Goal: Feedback & Contribution: Contribute content

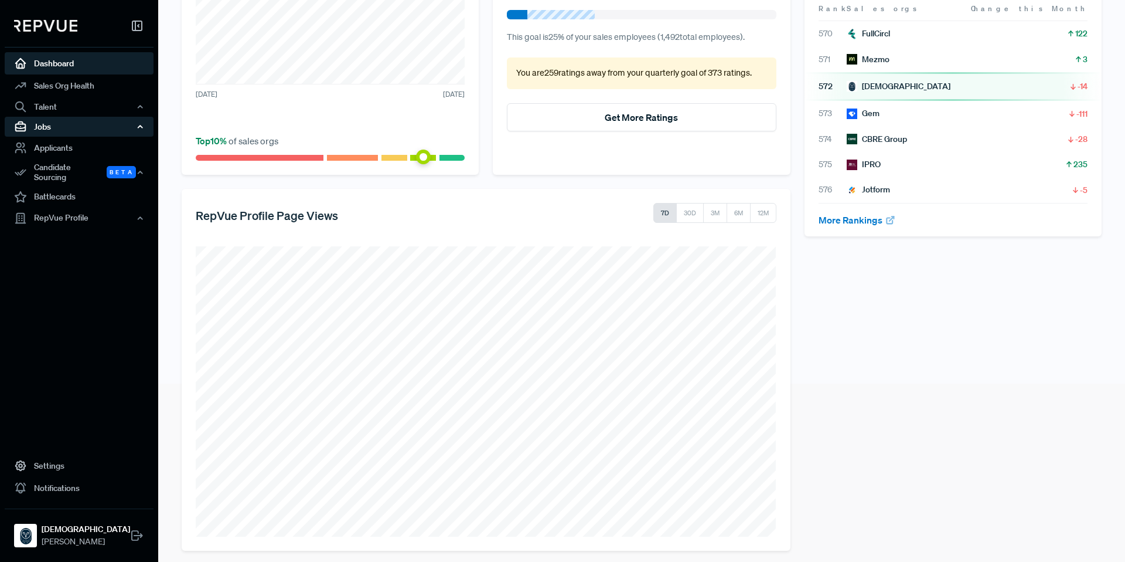
scroll to position [179, 0]
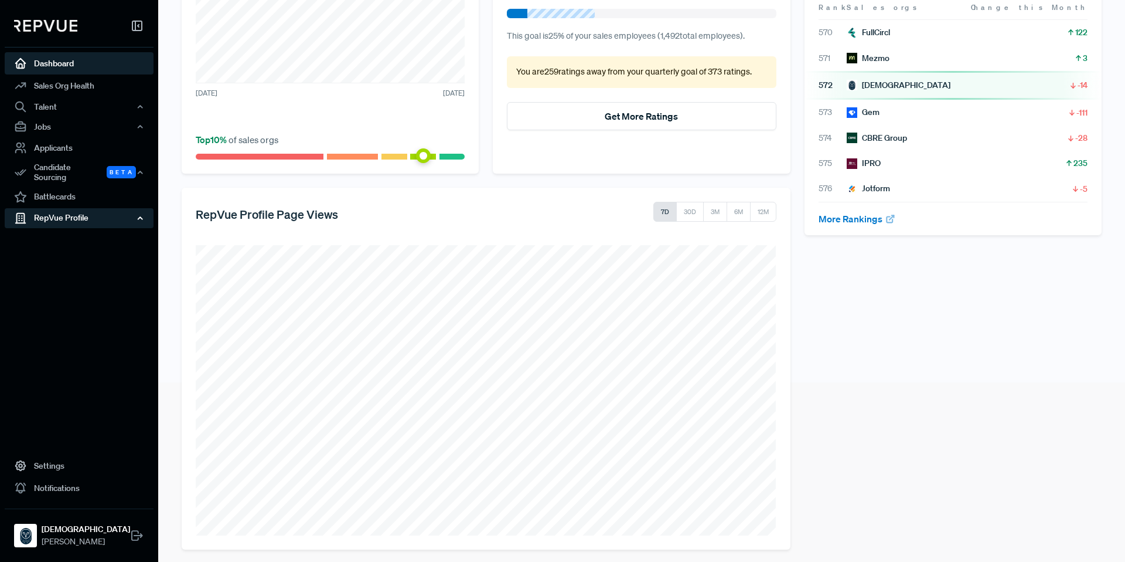
click at [84, 211] on div "RepVue Profile" at bounding box center [79, 218] width 149 height 20
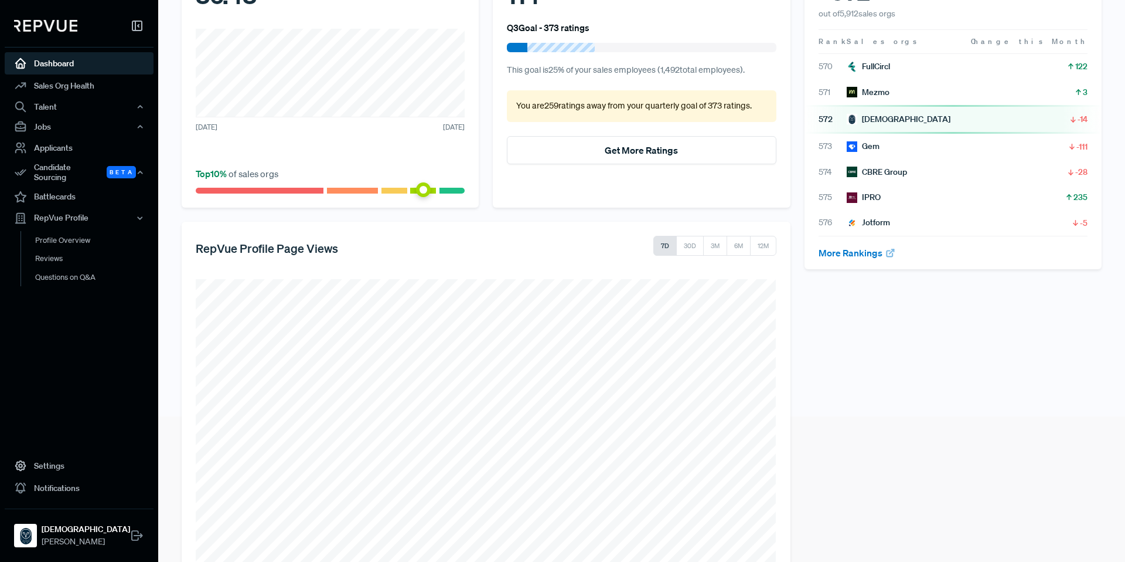
scroll to position [186, 0]
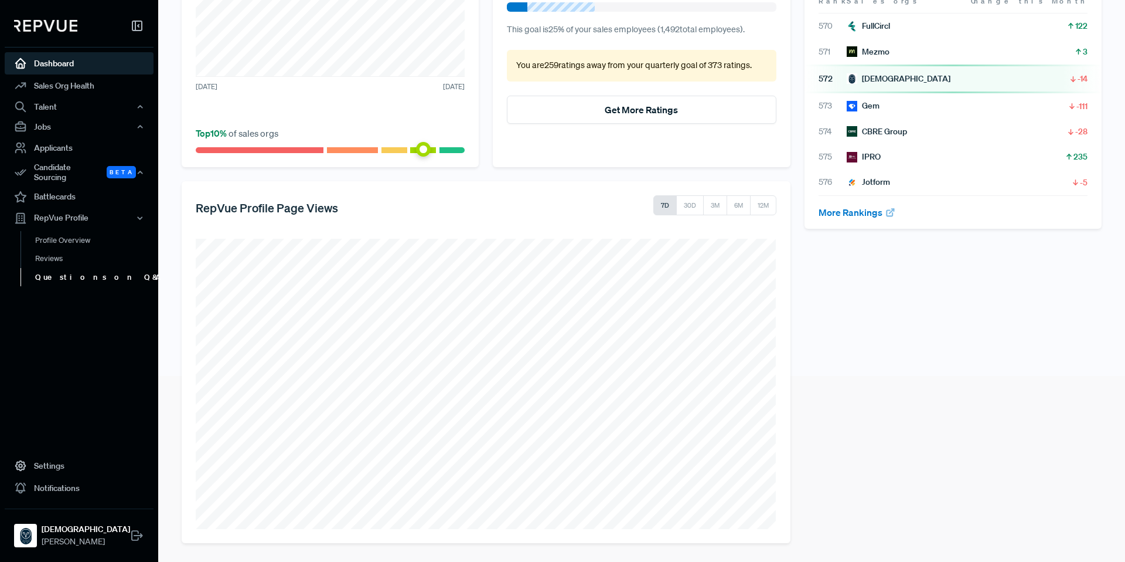
click at [90, 268] on link "Questions on Q&A" at bounding box center [95, 276] width 149 height 19
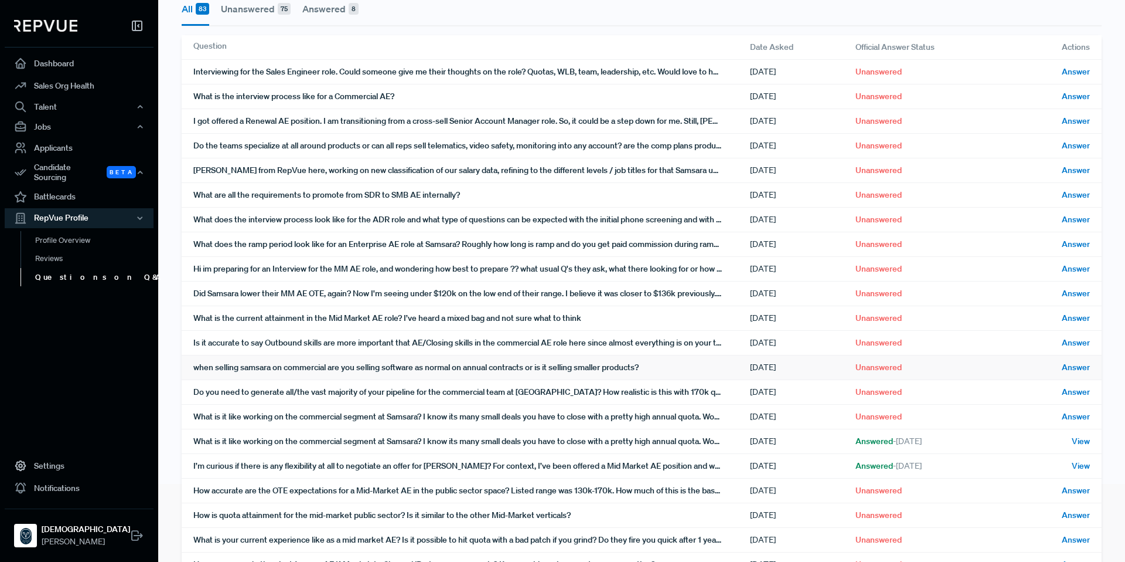
scroll to position [77, 0]
click at [632, 177] on div "[PERSON_NAME] from RepVue here, working on new classification of our salary dat…" at bounding box center [471, 171] width 557 height 24
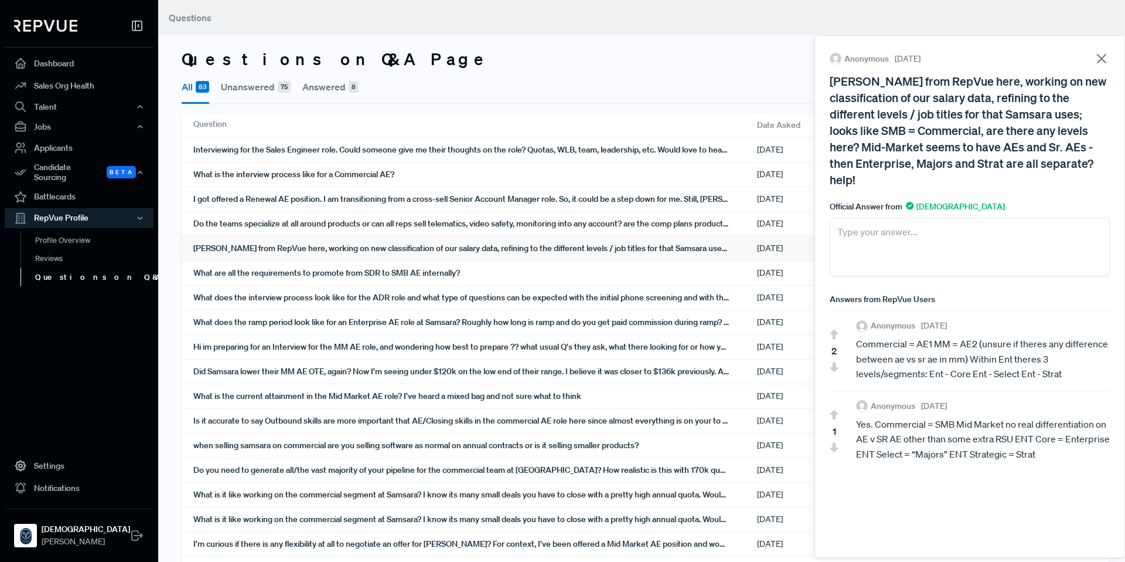
scroll to position [0, 0]
click at [1103, 56] on icon at bounding box center [1102, 58] width 16 height 16
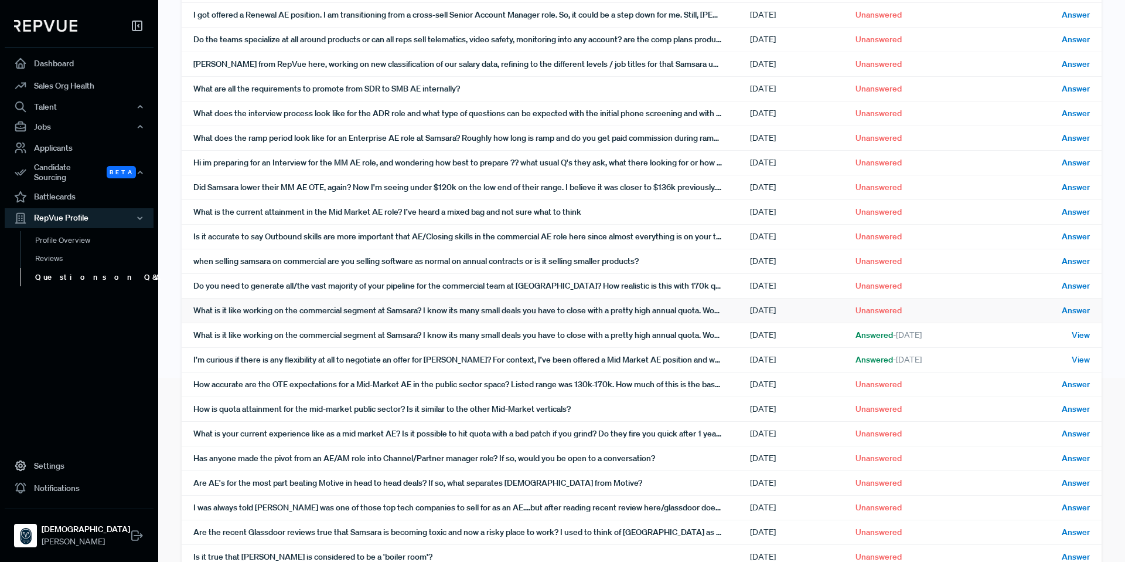
scroll to position [230, 0]
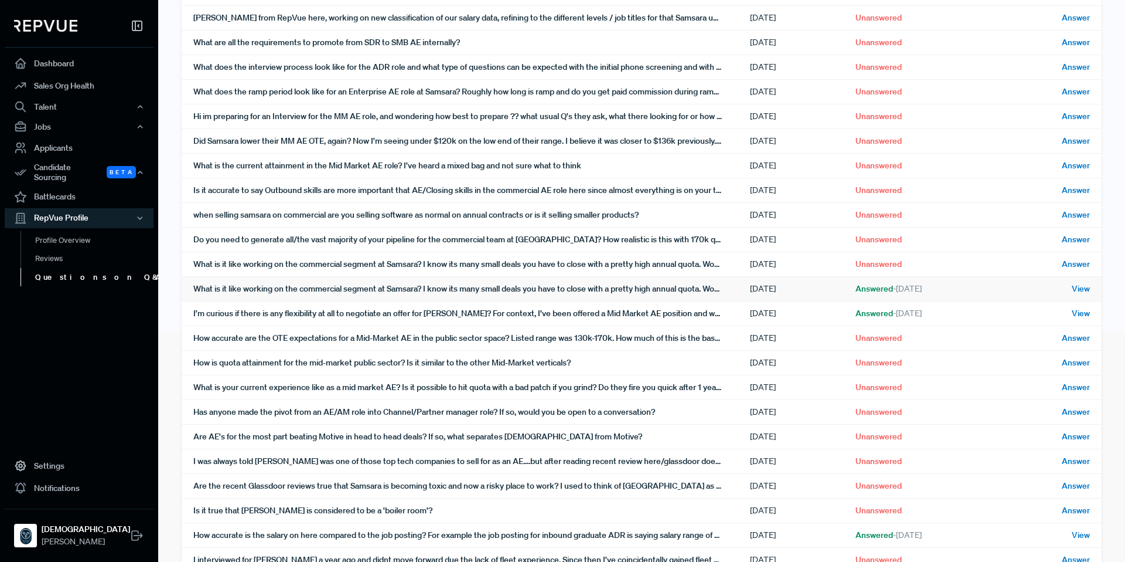
click at [352, 291] on div "What is it like working on the commercial segment at Samsara? I know its many s…" at bounding box center [471, 289] width 557 height 24
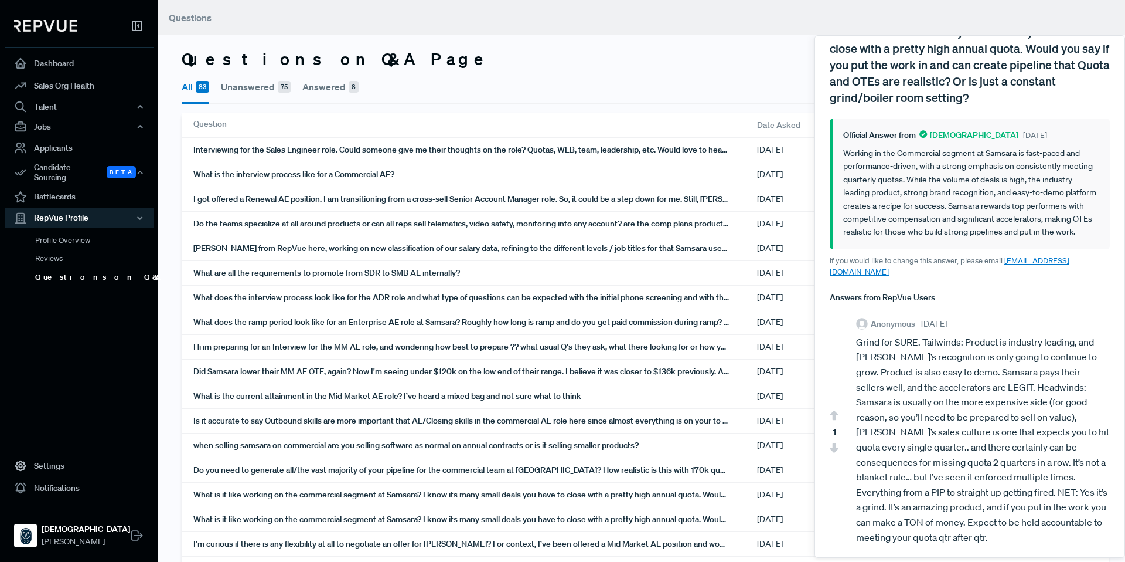
scroll to position [0, 0]
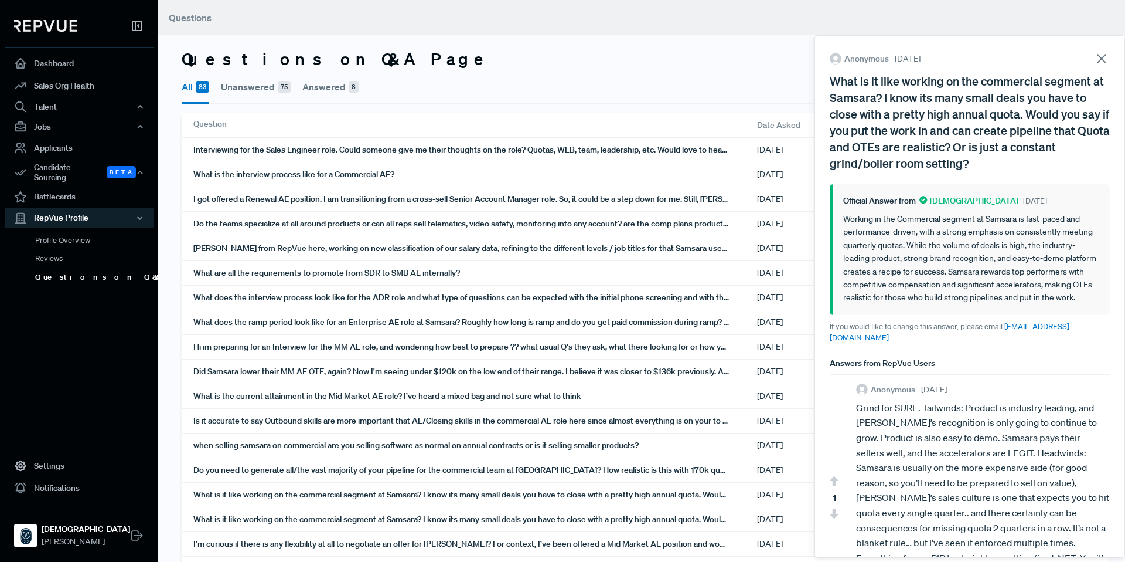
click at [752, 73] on ul "All 83 Unanswered 75 Answered 8" at bounding box center [645, 88] width 927 height 33
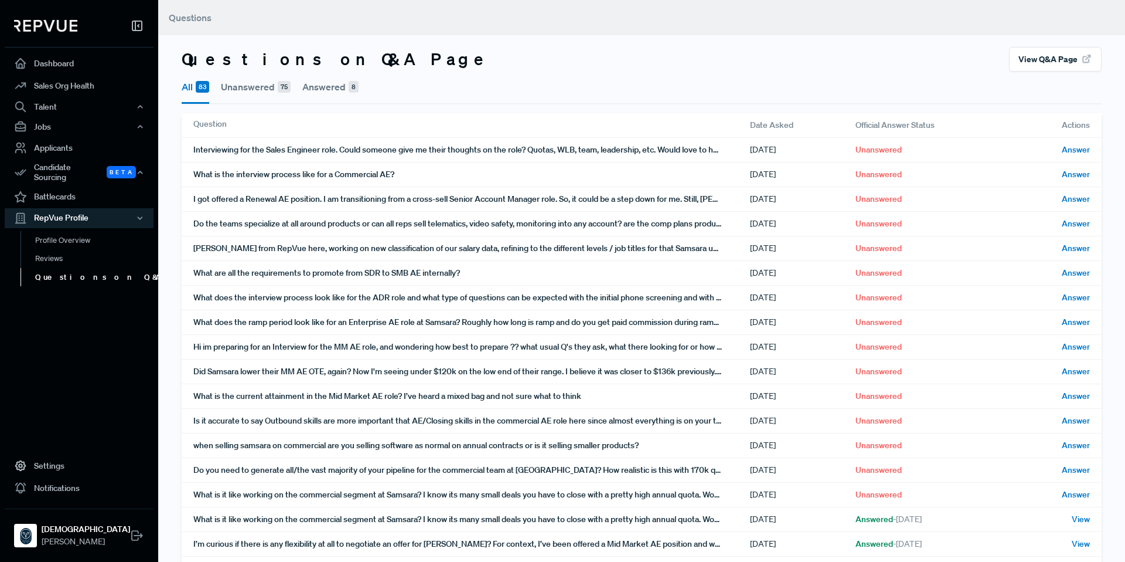
click at [848, 79] on ul "All 83 Unanswered 75 Answered 8" at bounding box center [642, 88] width 920 height 33
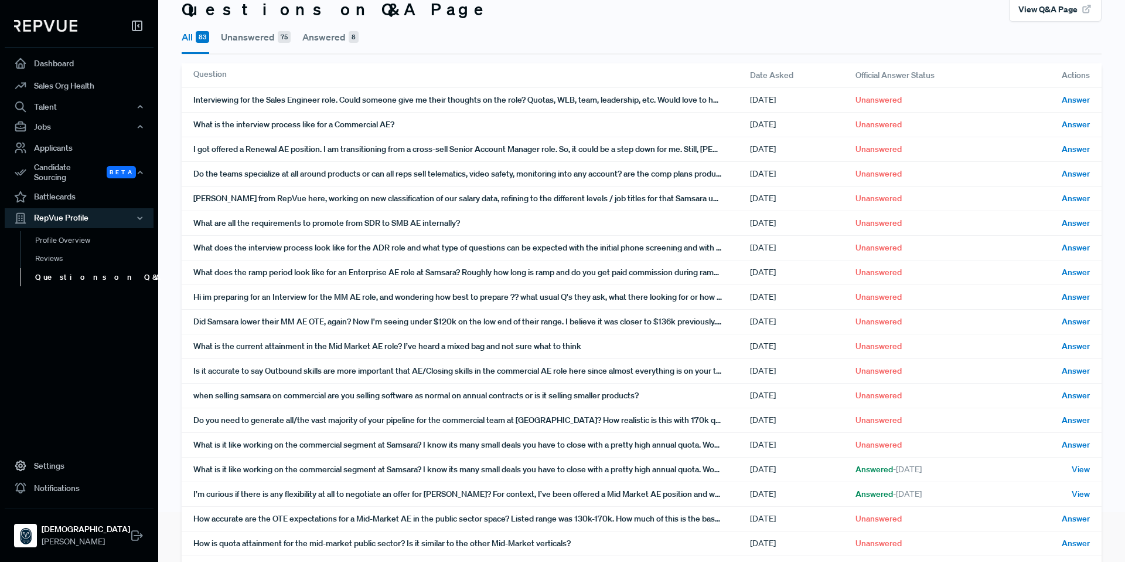
scroll to position [50, 0]
click at [62, 127] on div "Jobs" at bounding box center [79, 127] width 149 height 20
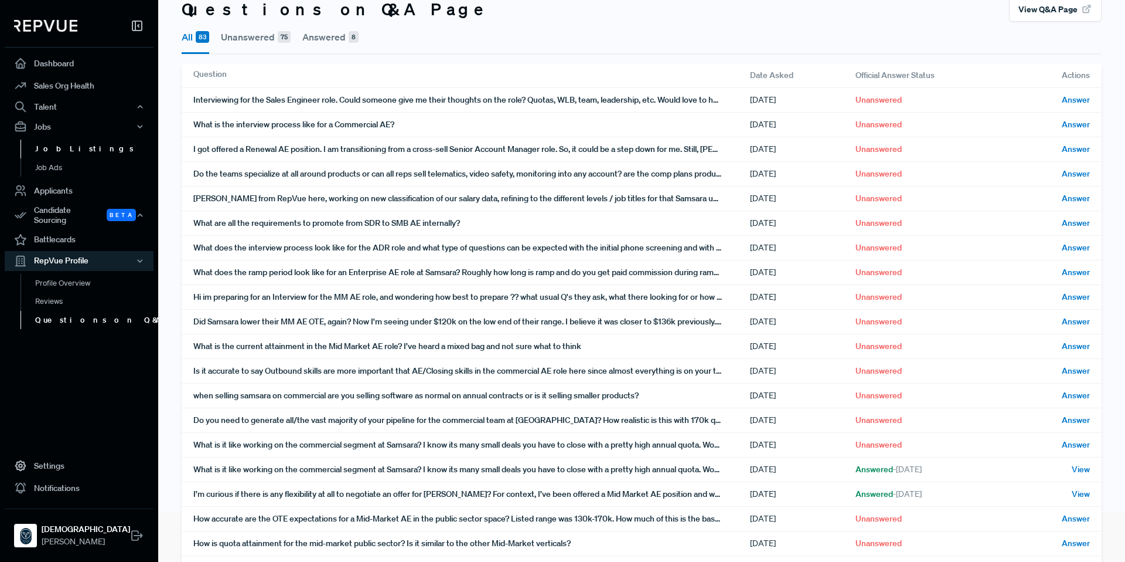
click at [66, 151] on link "Job Listings" at bounding box center [95, 149] width 149 height 19
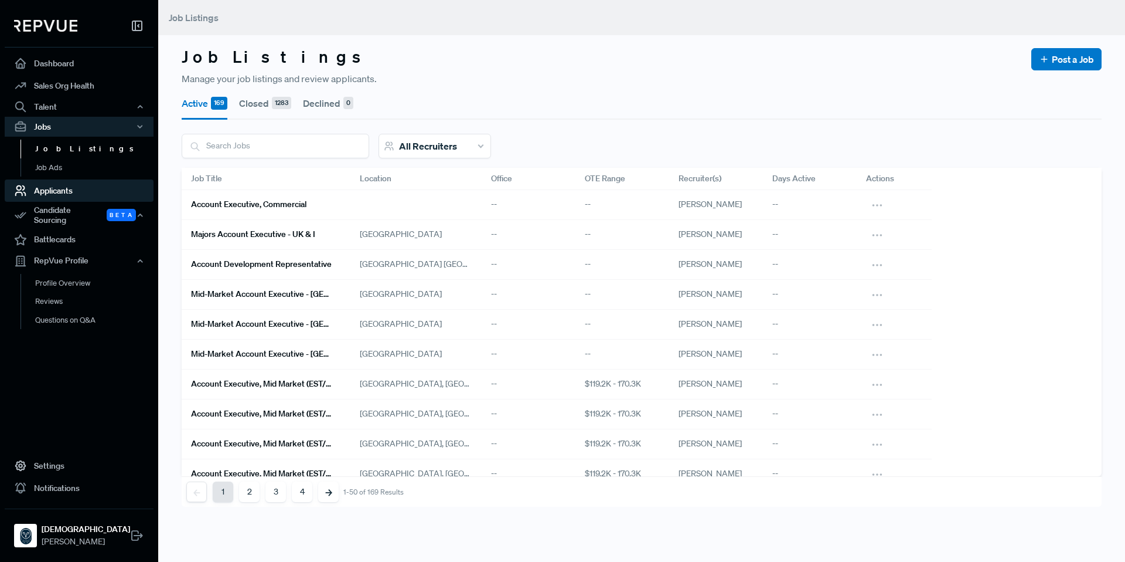
click at [67, 182] on link "Applicants" at bounding box center [79, 190] width 149 height 22
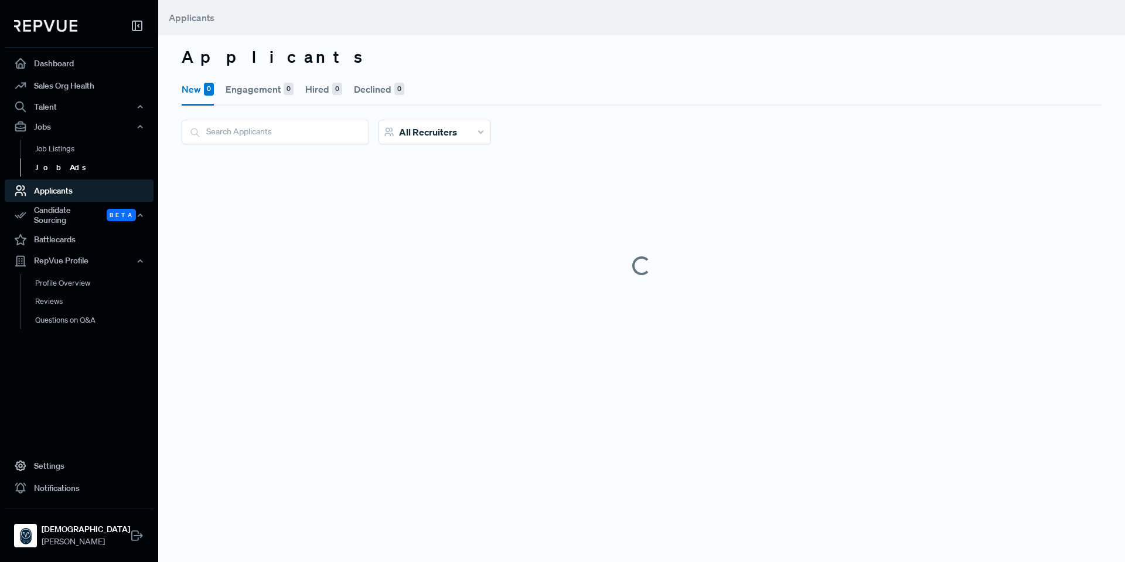
click at [68, 164] on link "Job Ads" at bounding box center [95, 167] width 149 height 19
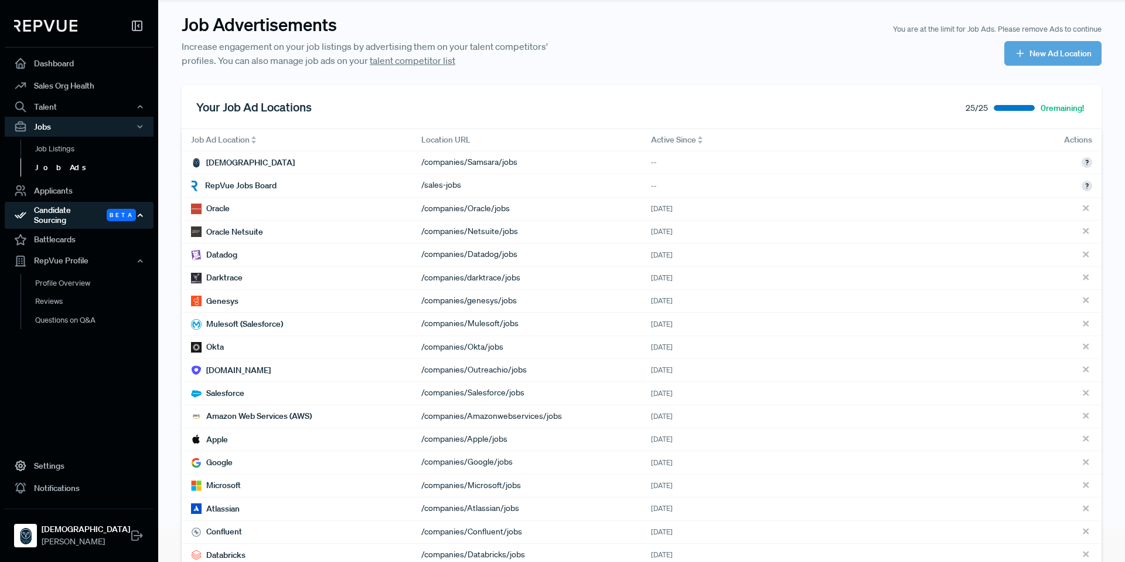
scroll to position [36, 0]
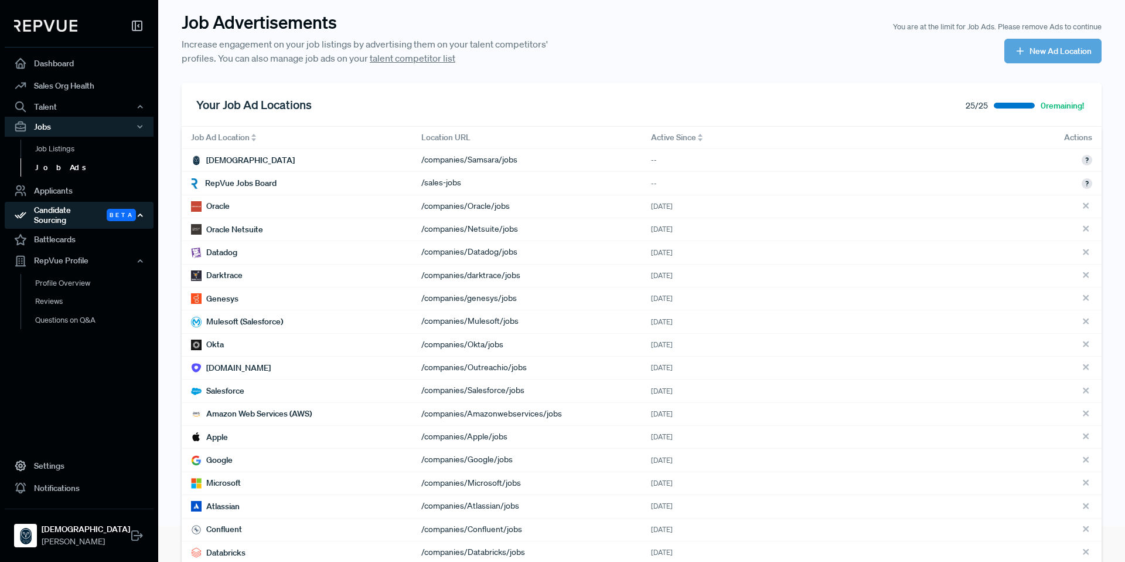
click at [64, 209] on div "Candidate Sourcing Beta" at bounding box center [79, 215] width 149 height 27
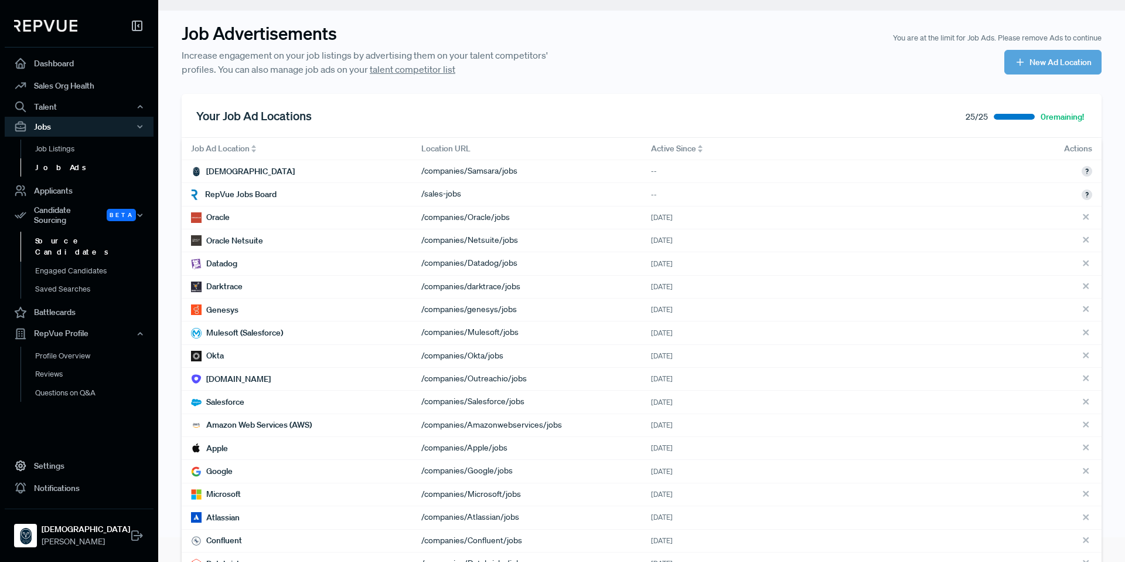
scroll to position [27, 0]
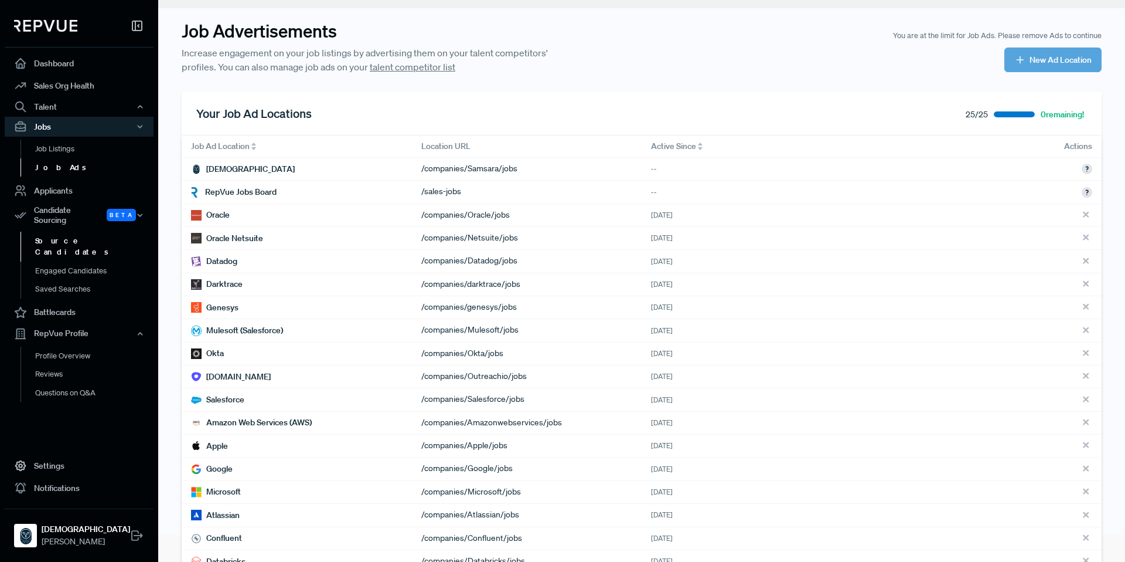
click at [74, 233] on link "Source Candidates" at bounding box center [95, 247] width 149 height 30
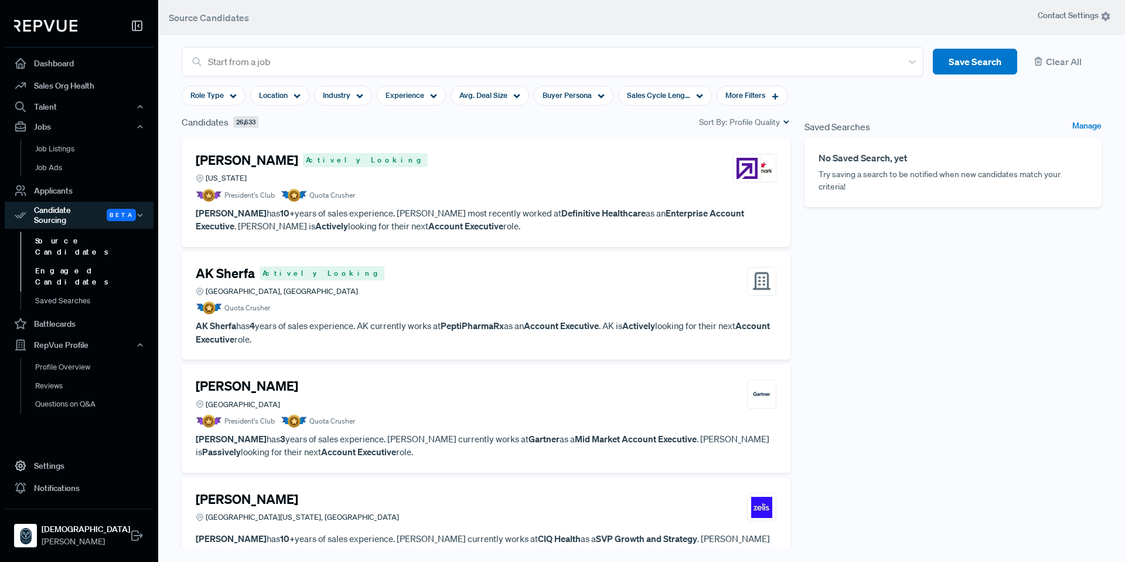
click at [84, 261] on link "Engaged Candidates" at bounding box center [95, 276] width 149 height 30
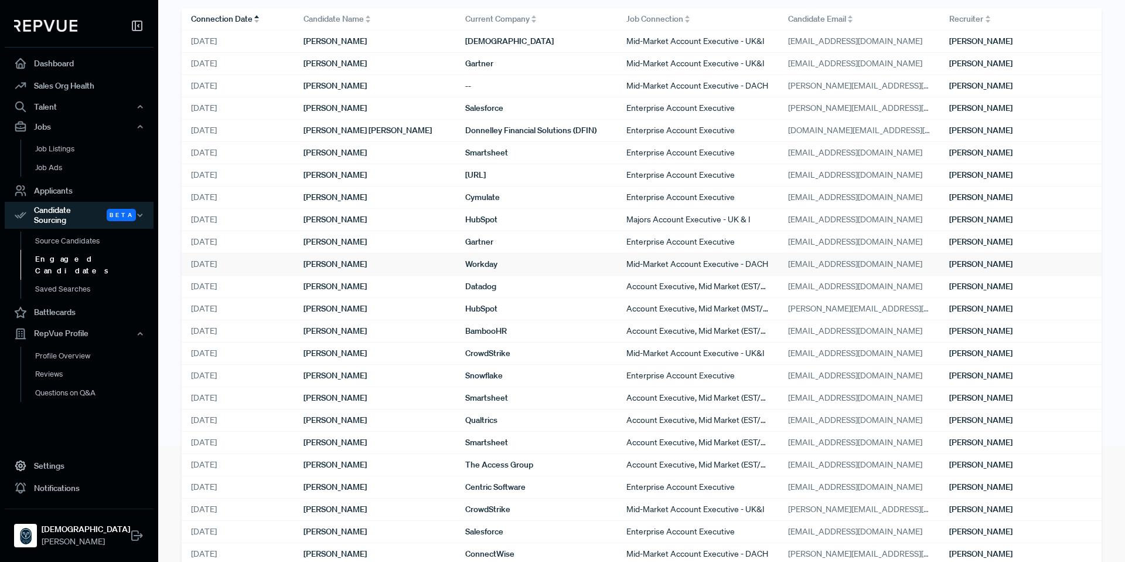
scroll to position [117, 0]
click at [70, 301] on link "Battlecards" at bounding box center [79, 312] width 149 height 22
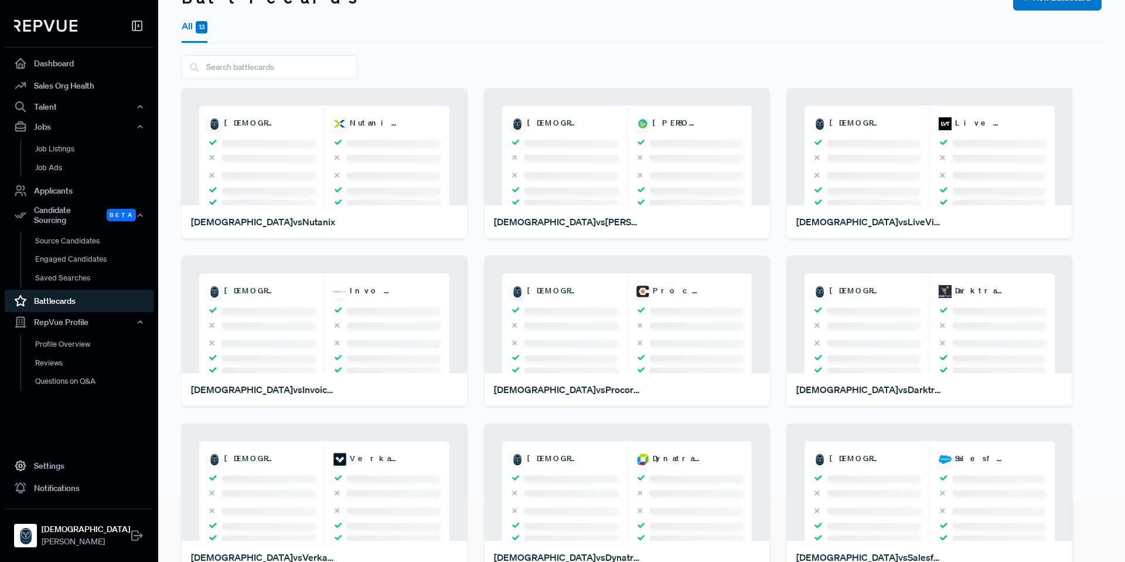
scroll to position [64, 0]
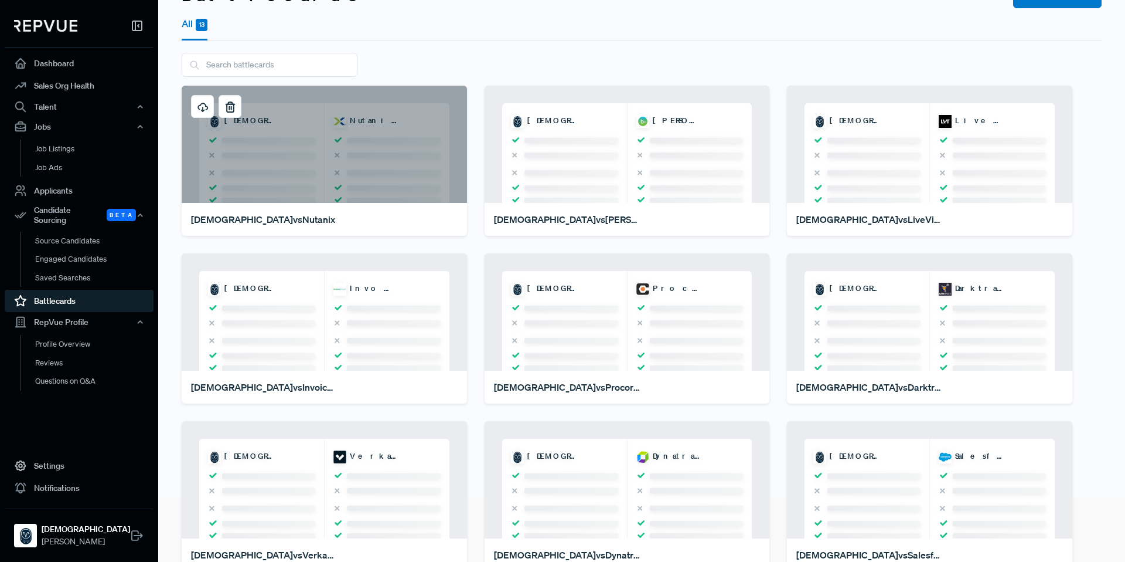
click at [353, 152] on div "[PERSON_NAME]" at bounding box center [324, 144] width 285 height 117
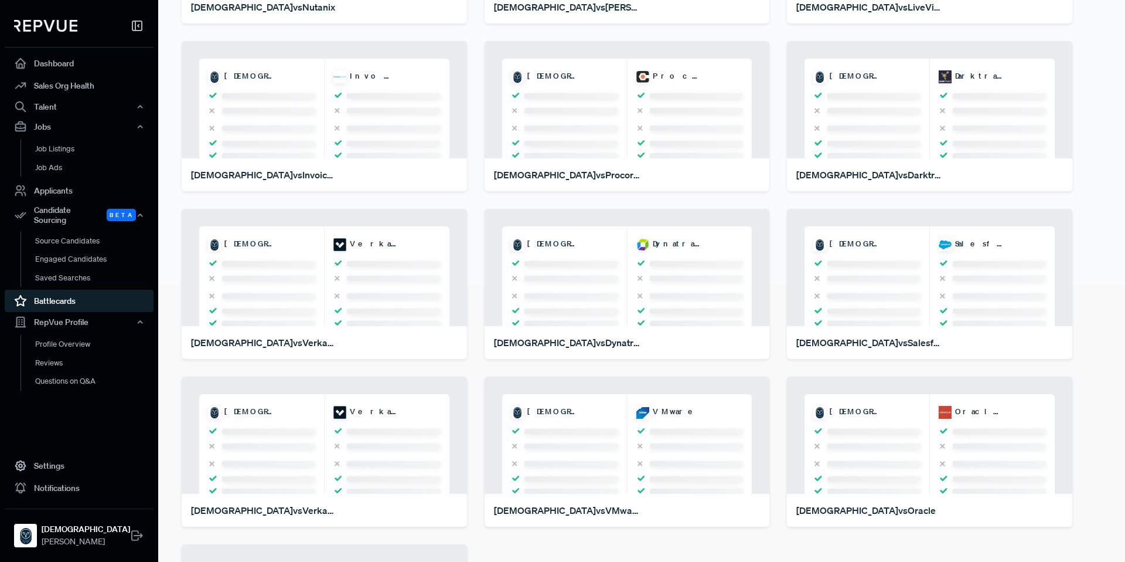
scroll to position [282, 0]
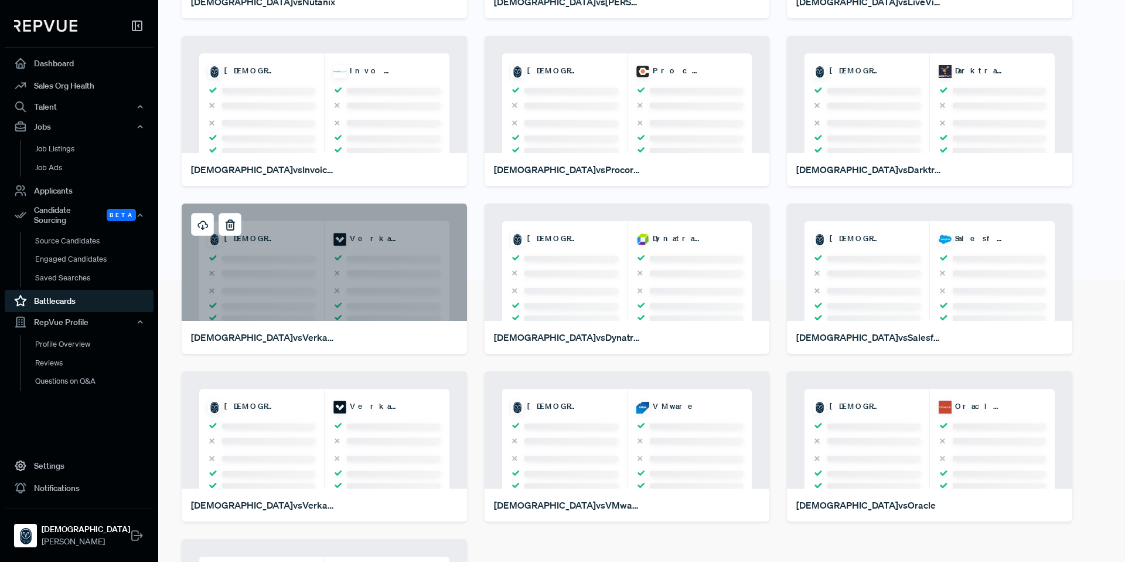
click at [409, 303] on div "[PERSON_NAME]" at bounding box center [324, 261] width 285 height 117
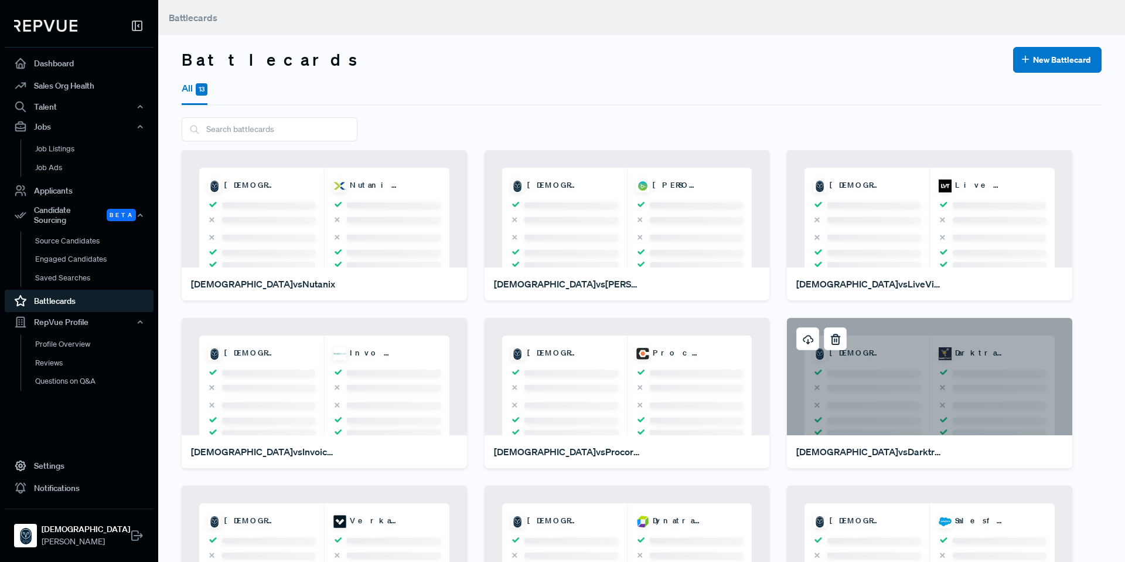
click at [914, 390] on div "Samsara Darktrace" at bounding box center [929, 376] width 285 height 117
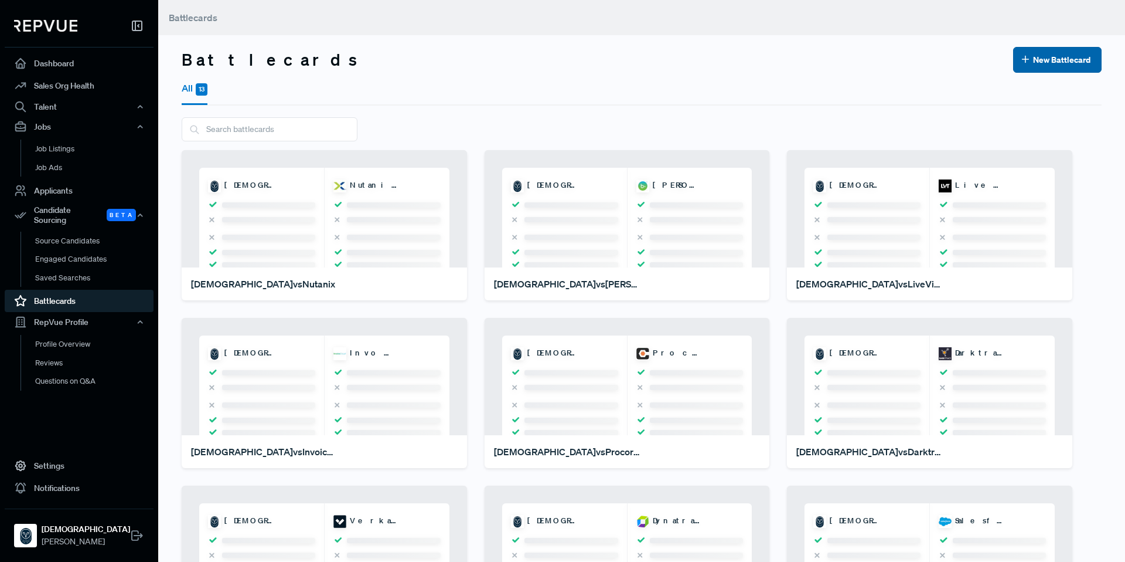
click at [1080, 59] on button "New Battlecard" at bounding box center [1058, 60] width 89 height 26
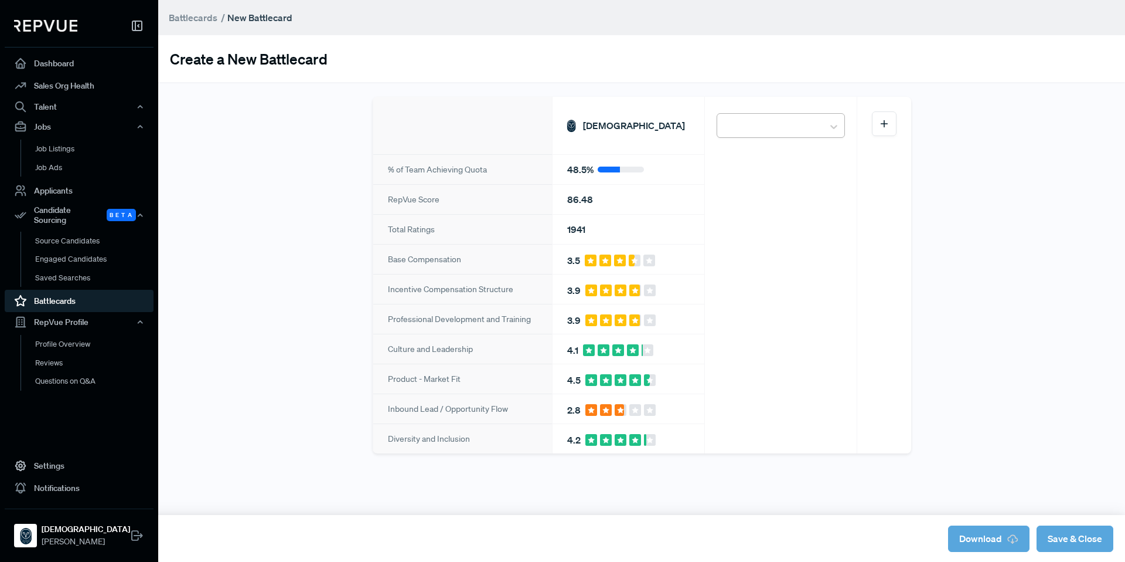
click at [804, 124] on div at bounding box center [770, 126] width 94 height 21
type input "motive"
click at [797, 152] on div "Motive" at bounding box center [781, 159] width 128 height 28
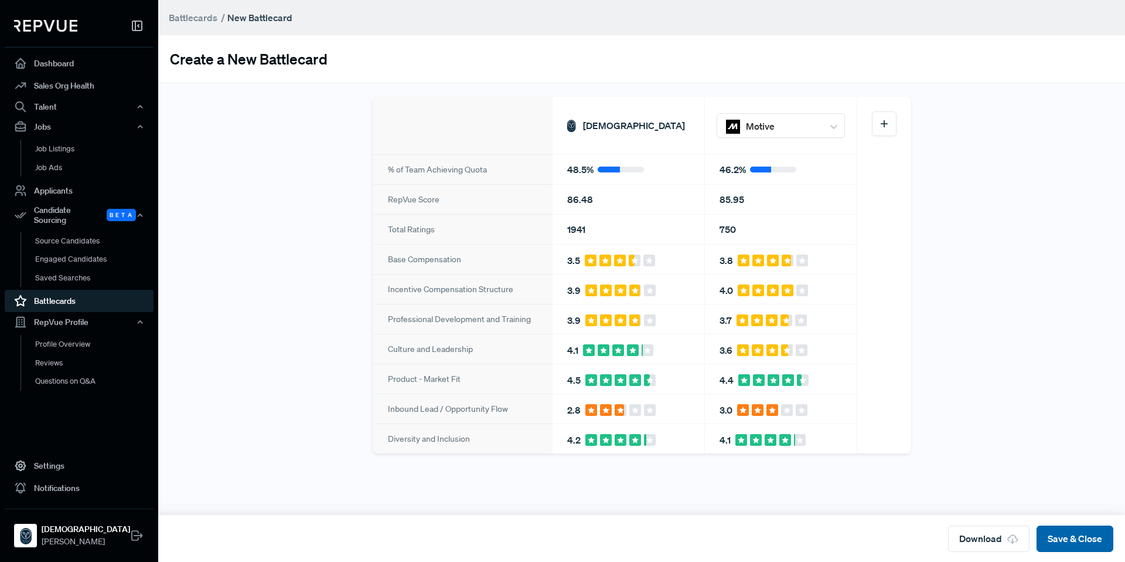
click at [1083, 540] on button "Save & Close" at bounding box center [1075, 538] width 77 height 26
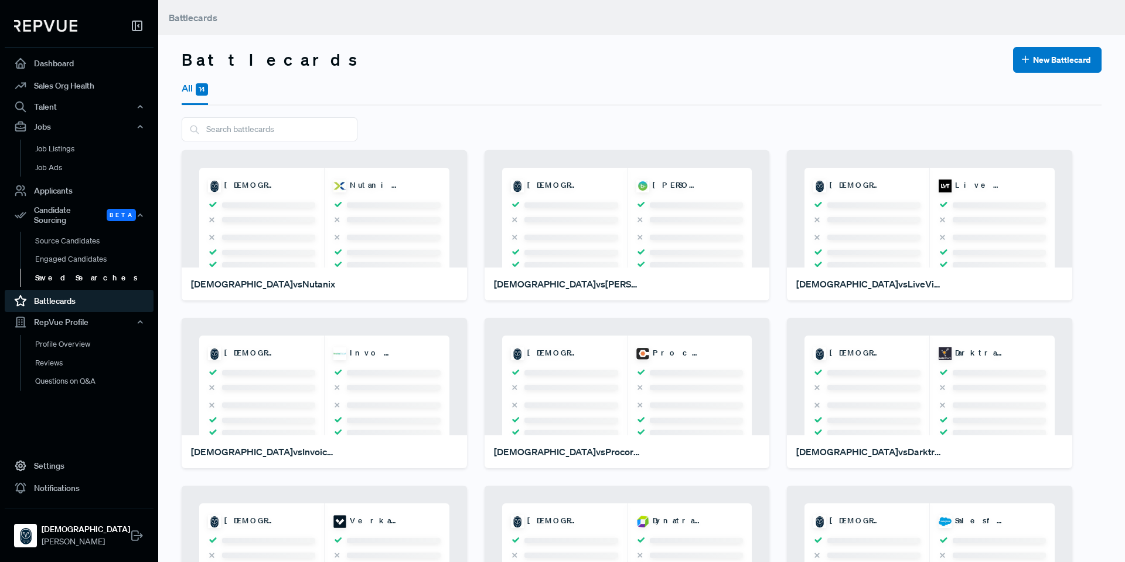
click at [81, 270] on link "Saved Searches" at bounding box center [95, 277] width 149 height 19
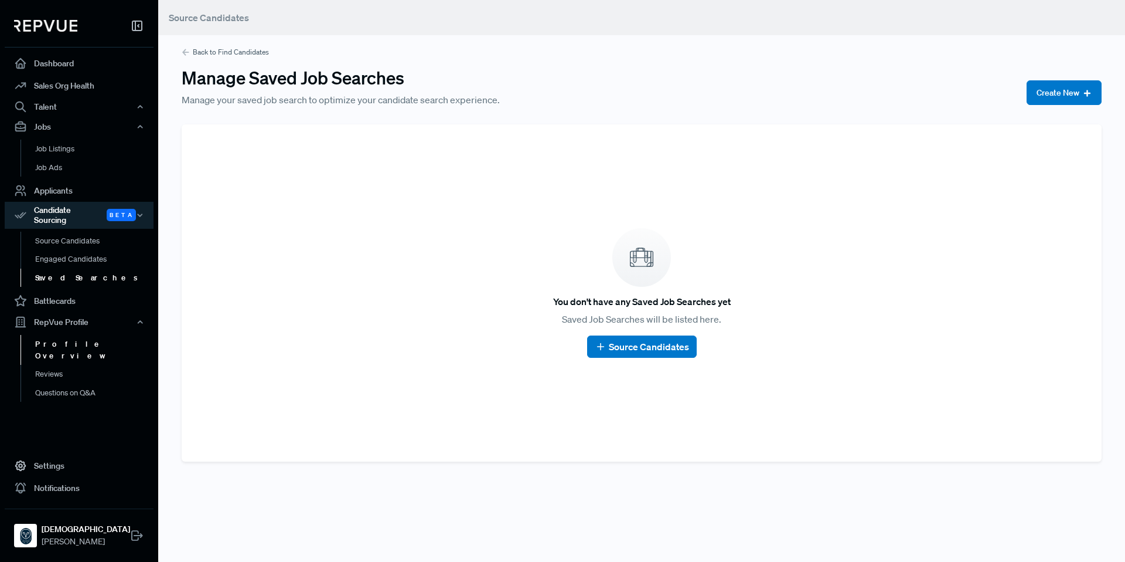
click at [81, 339] on link "Profile Overview" at bounding box center [95, 350] width 149 height 30
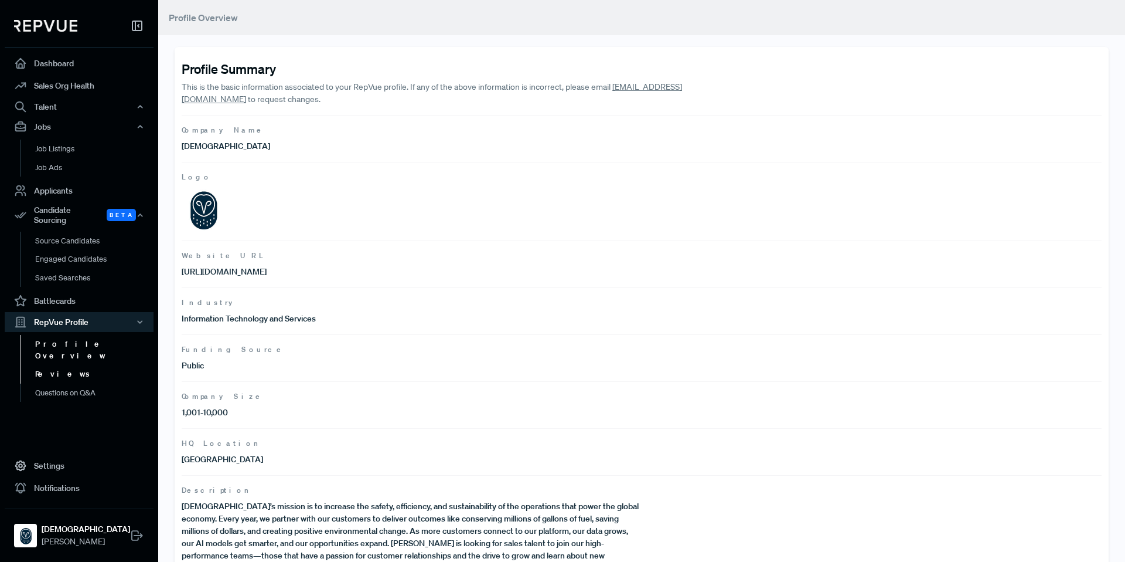
click at [75, 365] on link "Reviews" at bounding box center [95, 374] width 149 height 19
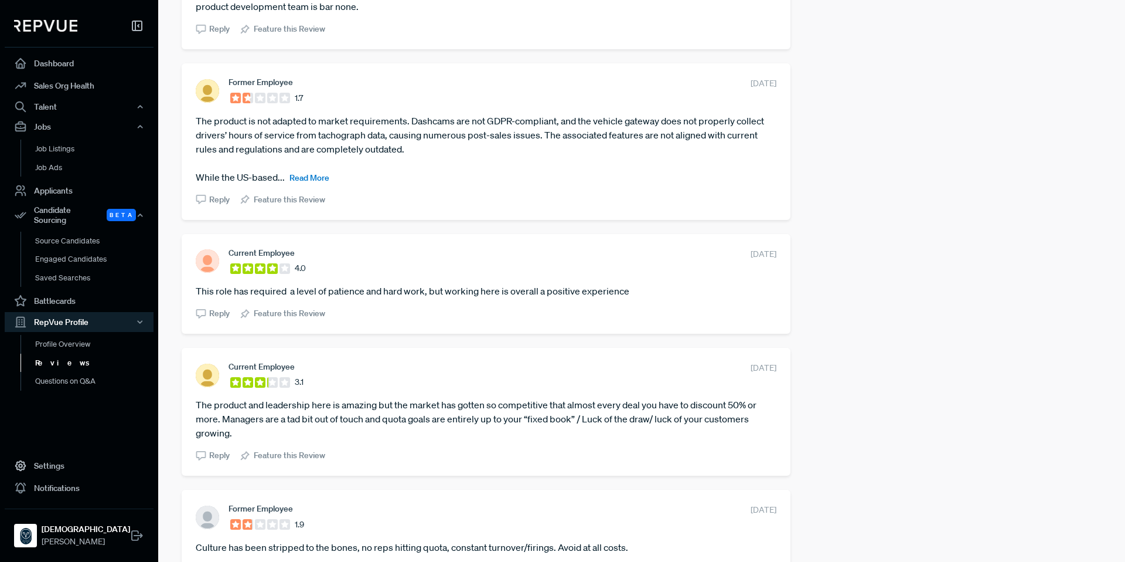
scroll to position [1309, 0]
click at [77, 376] on link "Questions on Q&A" at bounding box center [95, 381] width 149 height 19
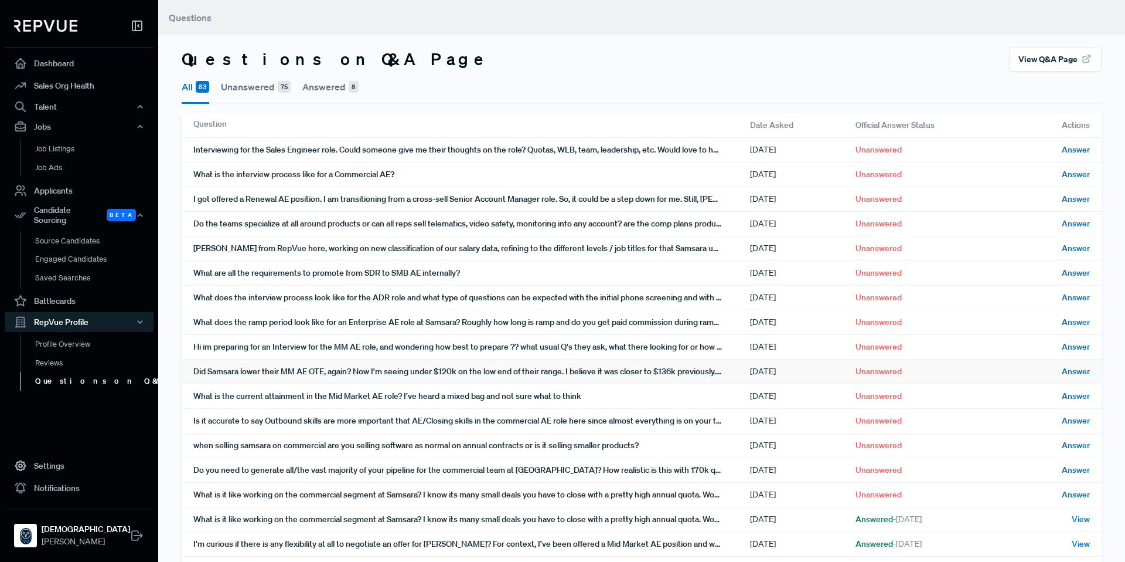
click at [462, 374] on div "Did Samsara lower their MM AE OTE, again? Now I'm seeing under $120k on the low…" at bounding box center [471, 371] width 557 height 24
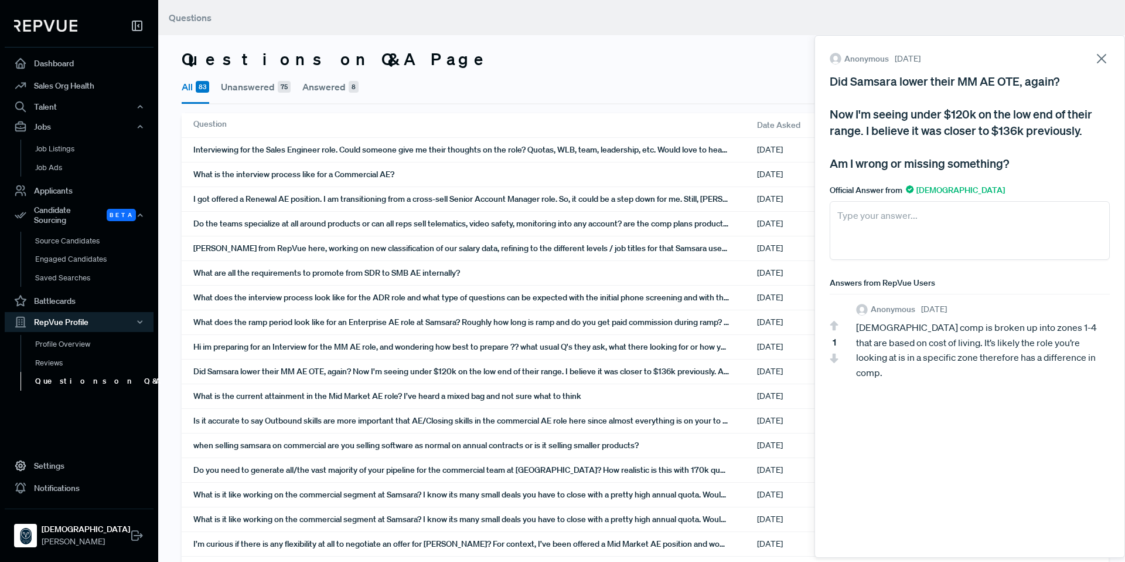
click at [1108, 56] on icon at bounding box center [1102, 58] width 16 height 16
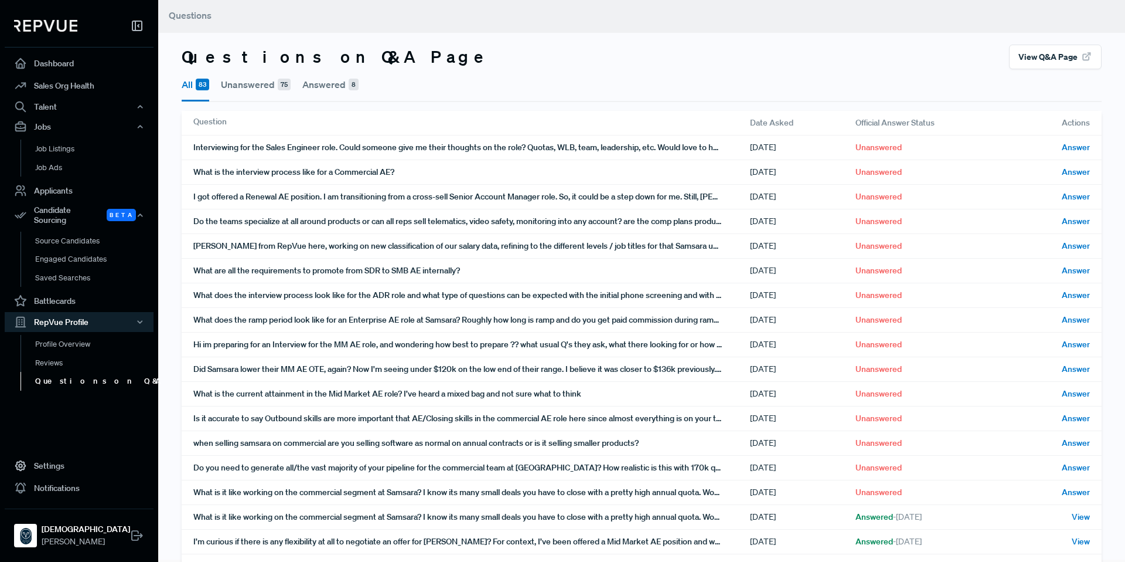
click at [335, 84] on button "Answered 8" at bounding box center [330, 84] width 56 height 30
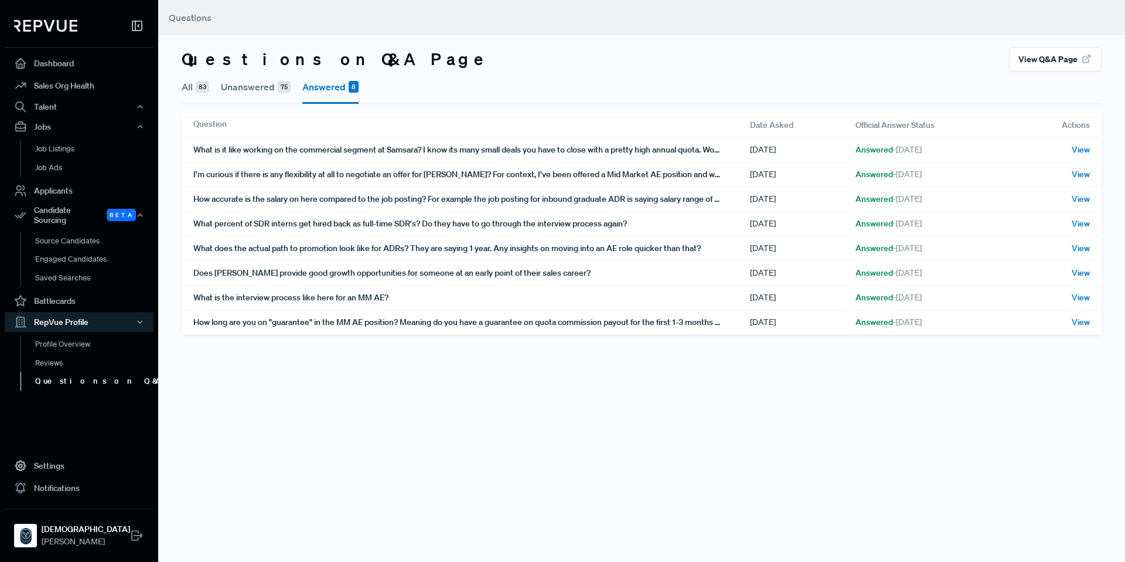
click at [253, 91] on button "Unanswered 75" at bounding box center [256, 87] width 70 height 30
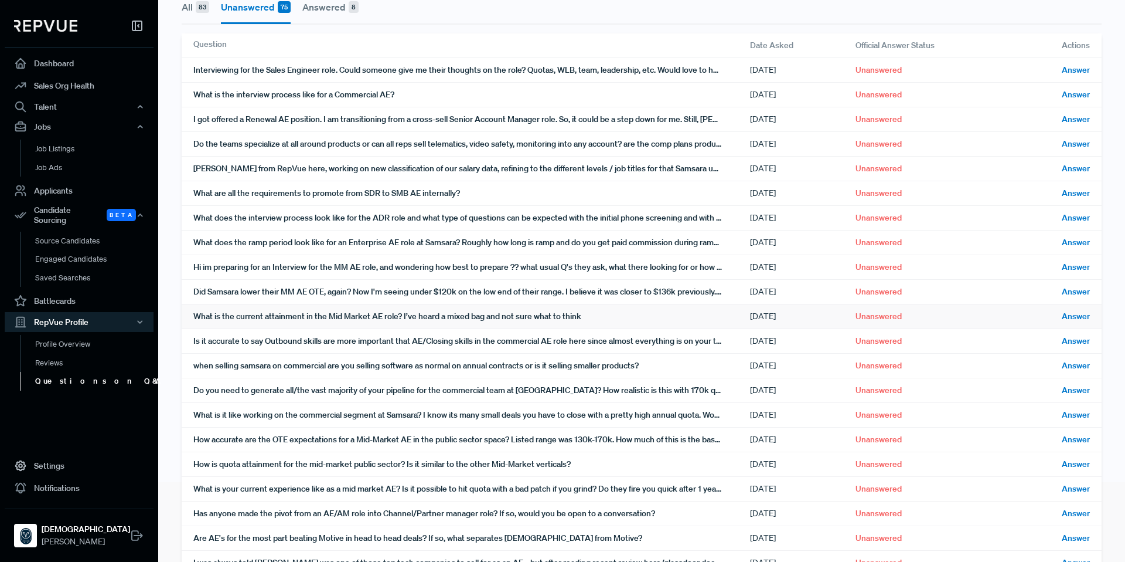
scroll to position [46, 0]
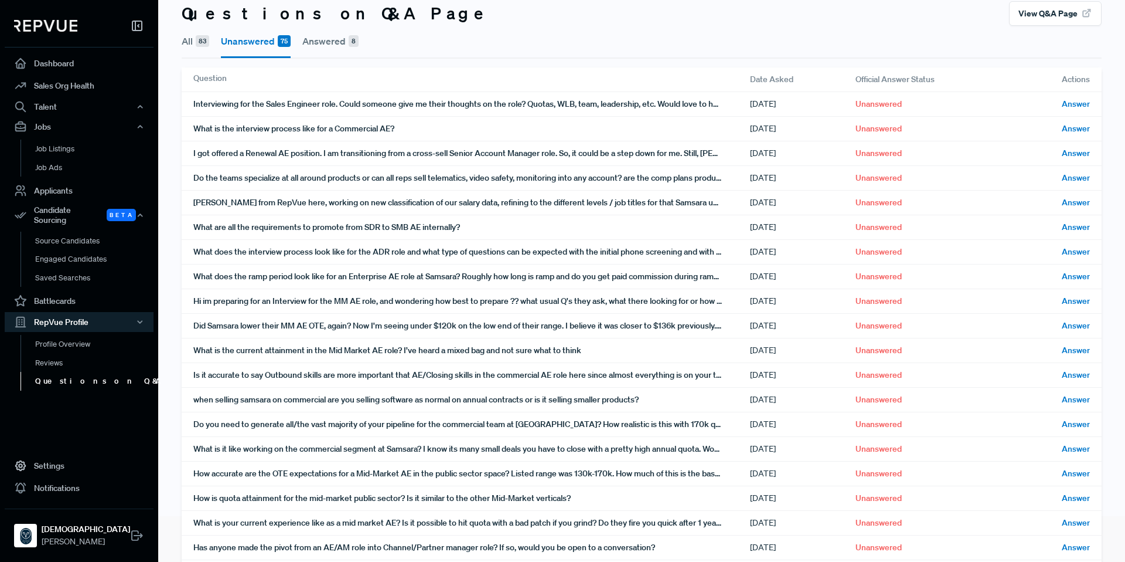
click at [620, 21] on div "Questions on Q&A Page View Q&A Page" at bounding box center [642, 13] width 920 height 25
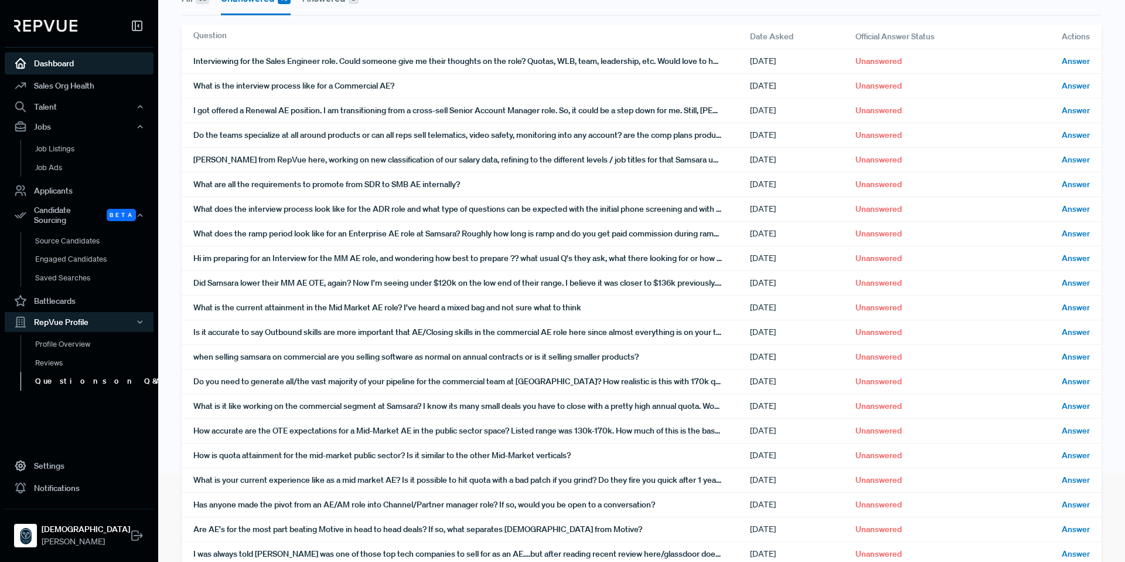
scroll to position [87, 0]
